Goal: Task Accomplishment & Management: Manage account settings

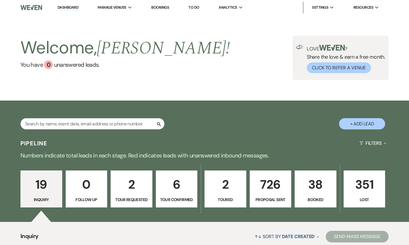
drag, startPoint x: 70, startPoint y: 9, endPoint x: 81, endPoint y: 0, distance: 13.9
click at [70, 9] on link "Dashboard" at bounding box center [68, 7] width 21 height 5
click at [70, 10] on link "Dashboard" at bounding box center [68, 7] width 21 height 5
click at [70, 5] on link "Dashboard" at bounding box center [68, 7] width 21 height 5
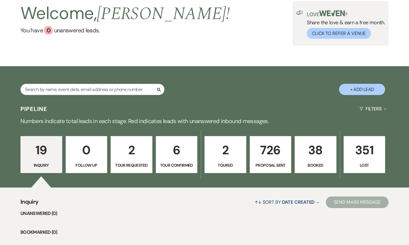
scroll to position [70, 0]
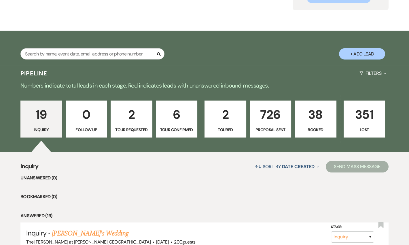
click at [161, 117] on p "6" at bounding box center [177, 114] width 34 height 19
select select "4"
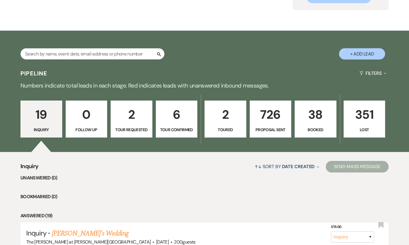
select select "4"
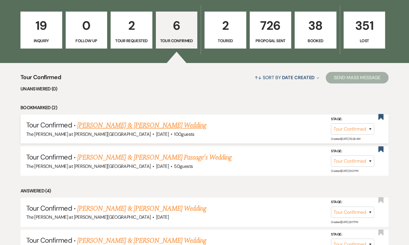
scroll to position [175, 0]
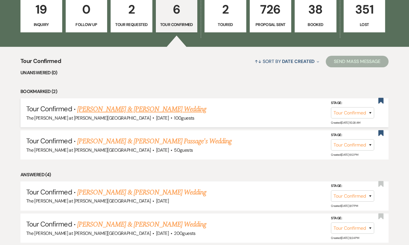
drag, startPoint x: 193, startPoint y: 109, endPoint x: 79, endPoint y: 108, distance: 114.2
click at [79, 108] on h5 "Tour Confirmed · Lisa Philippone & Sarah Alderman's Wedding" at bounding box center [204, 109] width 357 height 10
copy link "Lisa Philippone & Sarah Alderman's Wedding"
click at [391, 77] on div "Tour Confirmed ↑↓ Sort By Date Created Expand Send Mass Message Unanswered (0) …" at bounding box center [204, 182] width 409 height 270
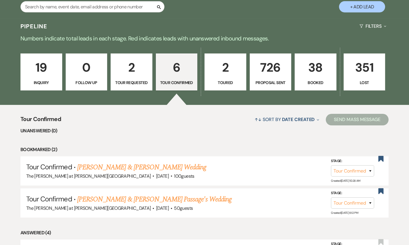
scroll to position [70, 0]
